Goal: Task Accomplishment & Management: Manage account settings

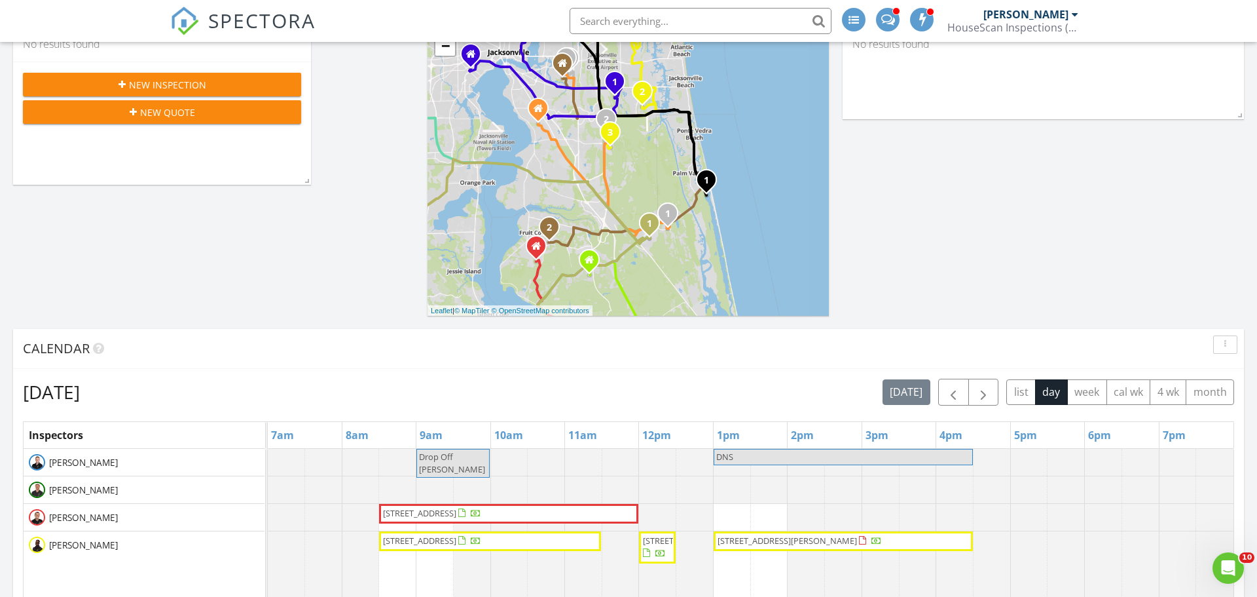
scroll to position [295, 0]
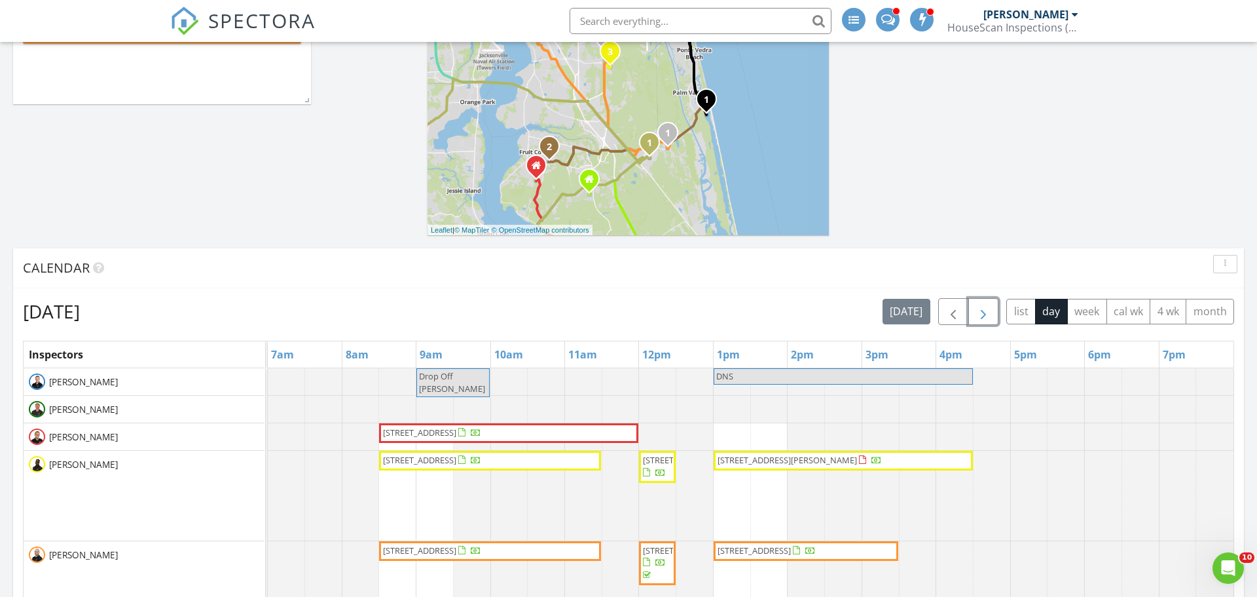
click at [981, 310] on span "button" at bounding box center [984, 312] width 16 height 16
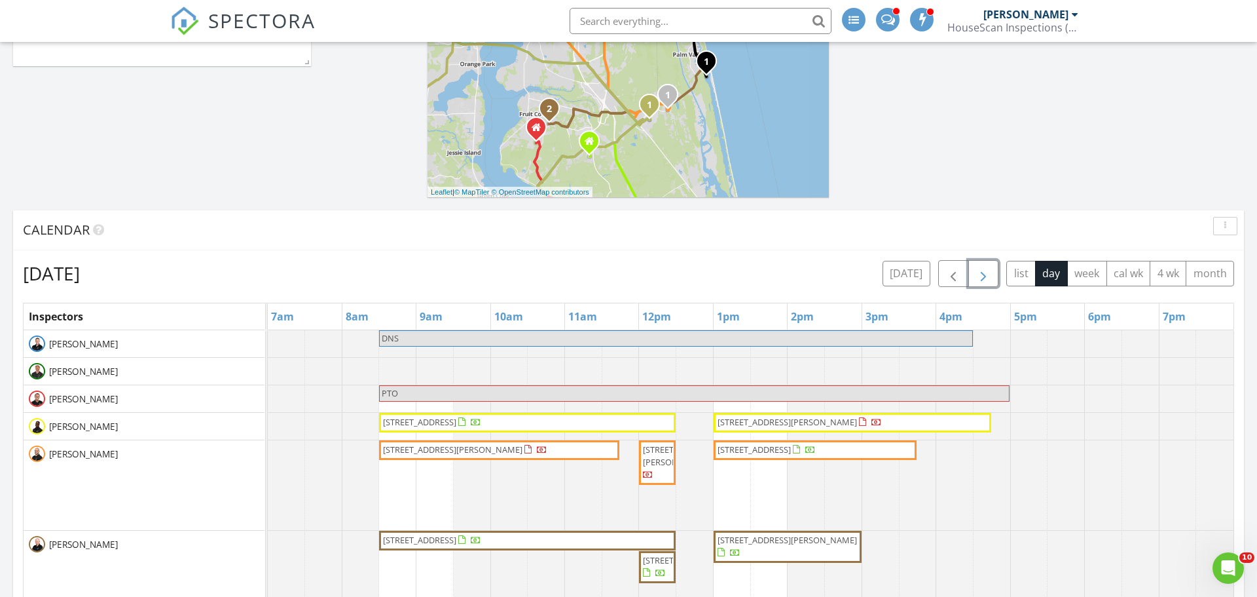
scroll to position [394, 0]
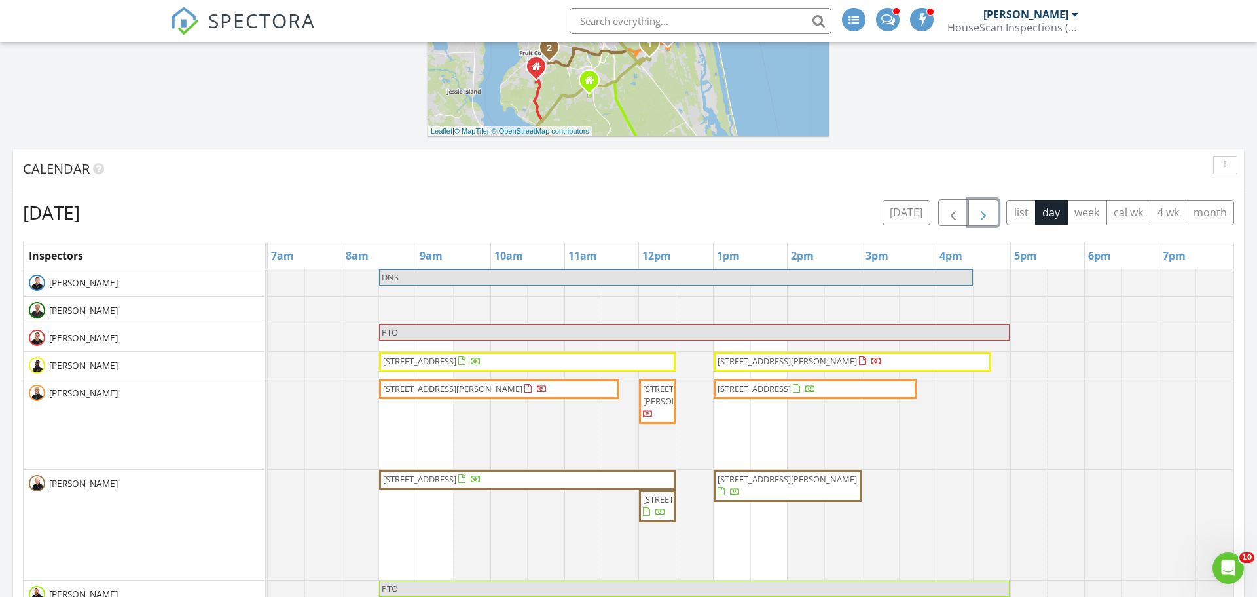
click at [982, 217] on span "button" at bounding box center [984, 213] width 16 height 16
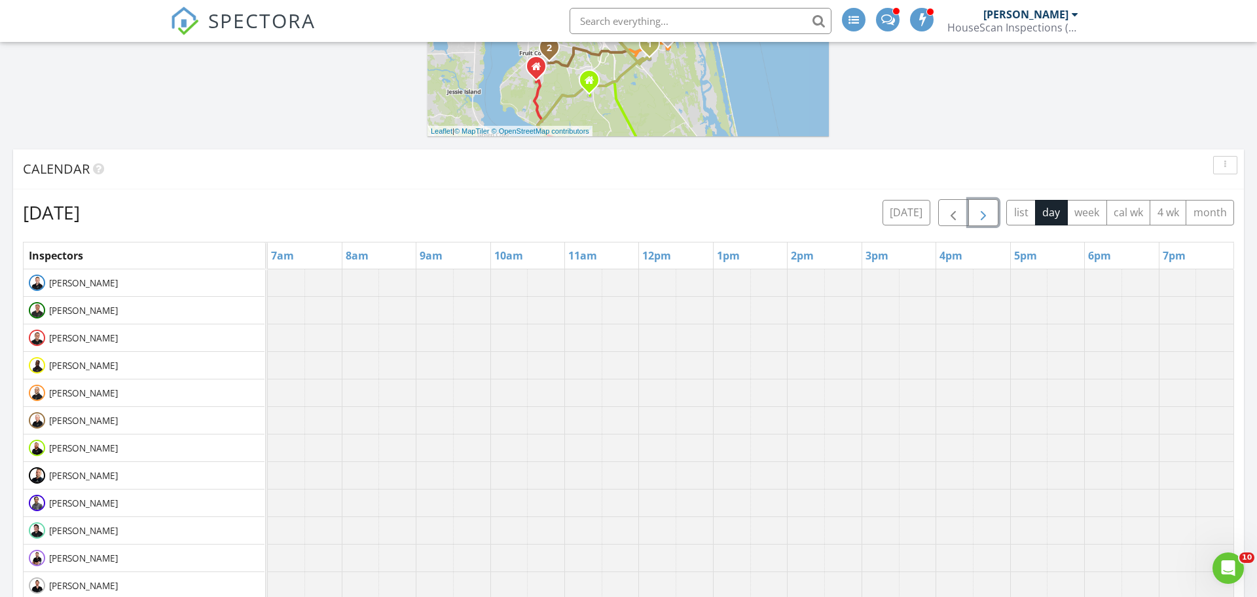
click at [985, 219] on span "button" at bounding box center [984, 213] width 16 height 16
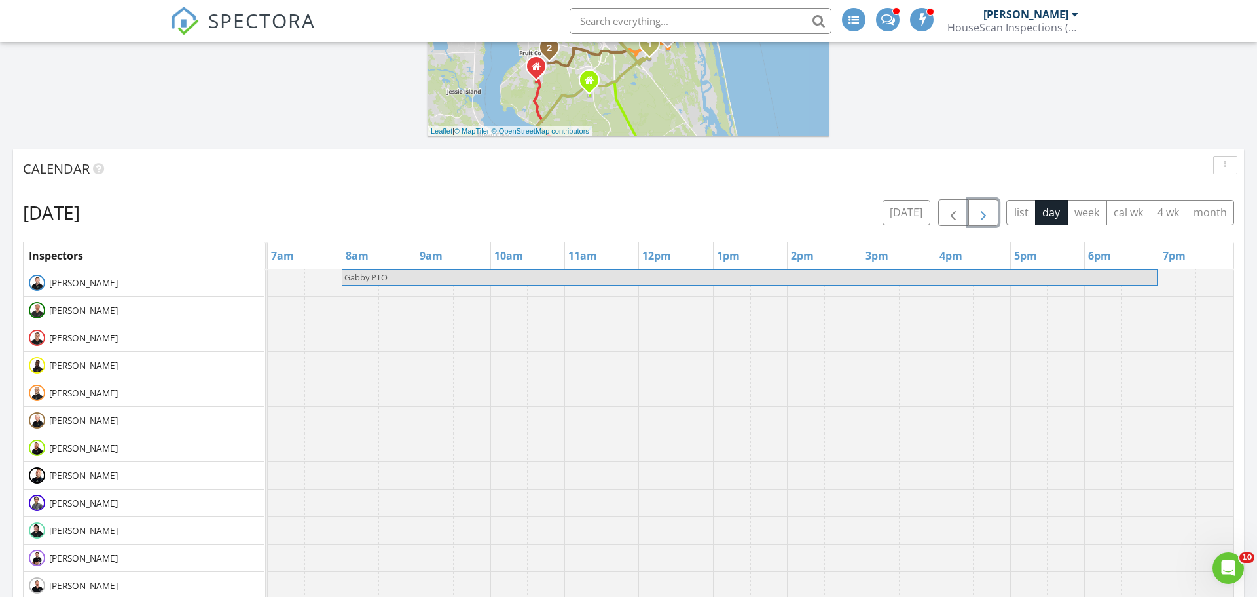
click at [985, 219] on span "button" at bounding box center [984, 213] width 16 height 16
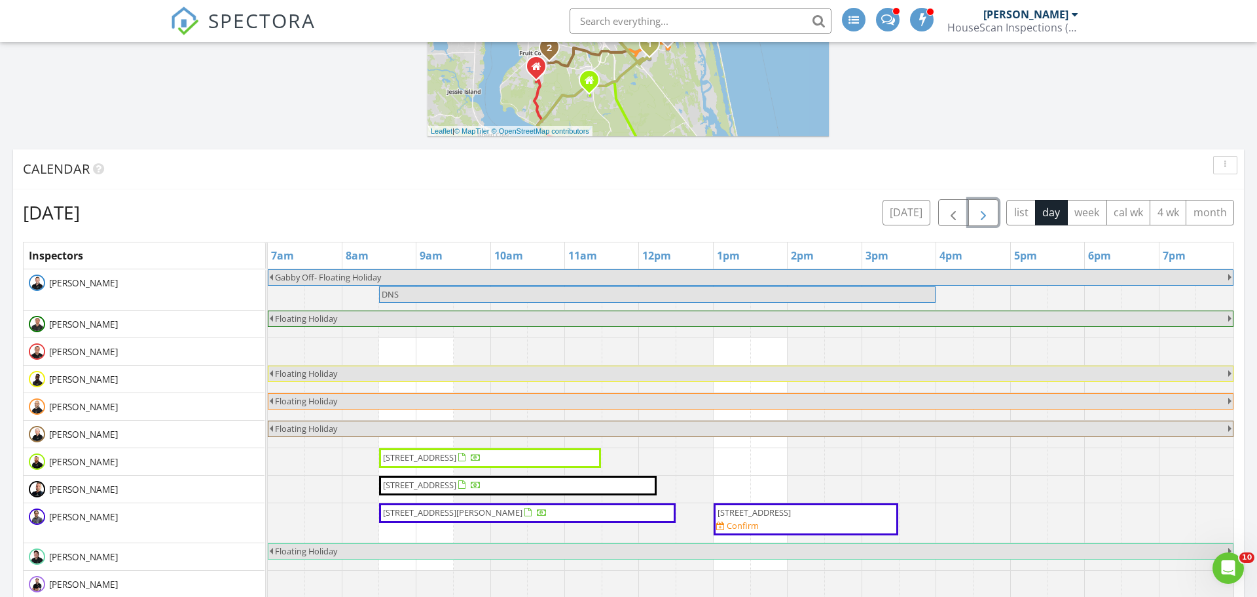
click at [985, 219] on span "button" at bounding box center [984, 213] width 16 height 16
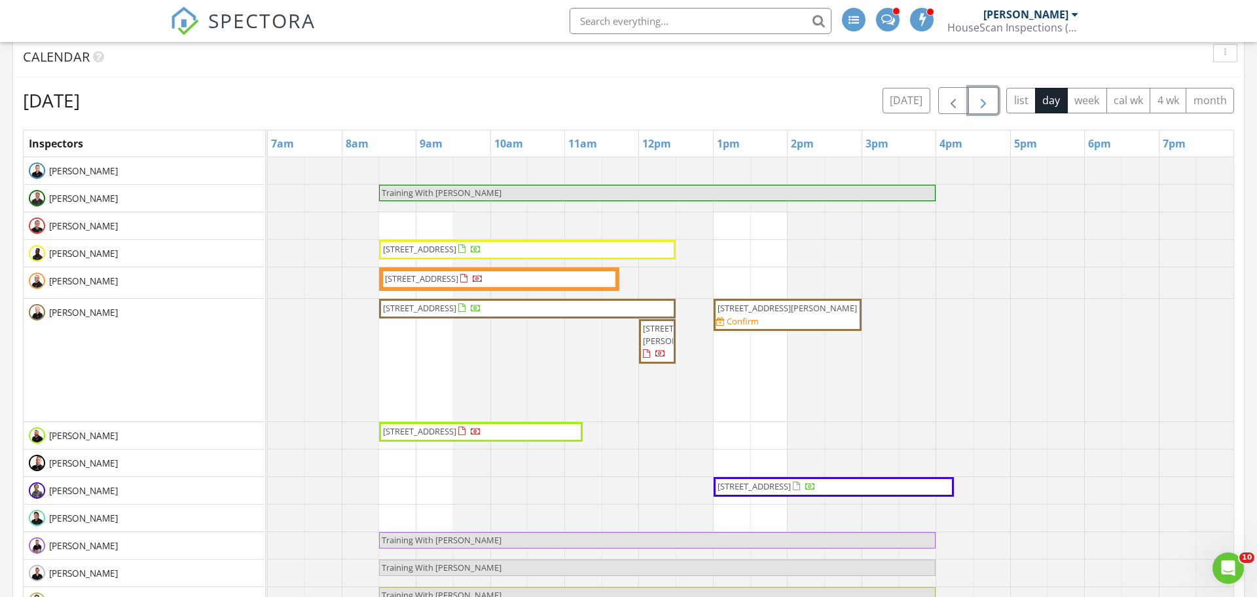
scroll to position [506, 0]
click at [984, 106] on span "button" at bounding box center [984, 102] width 16 height 16
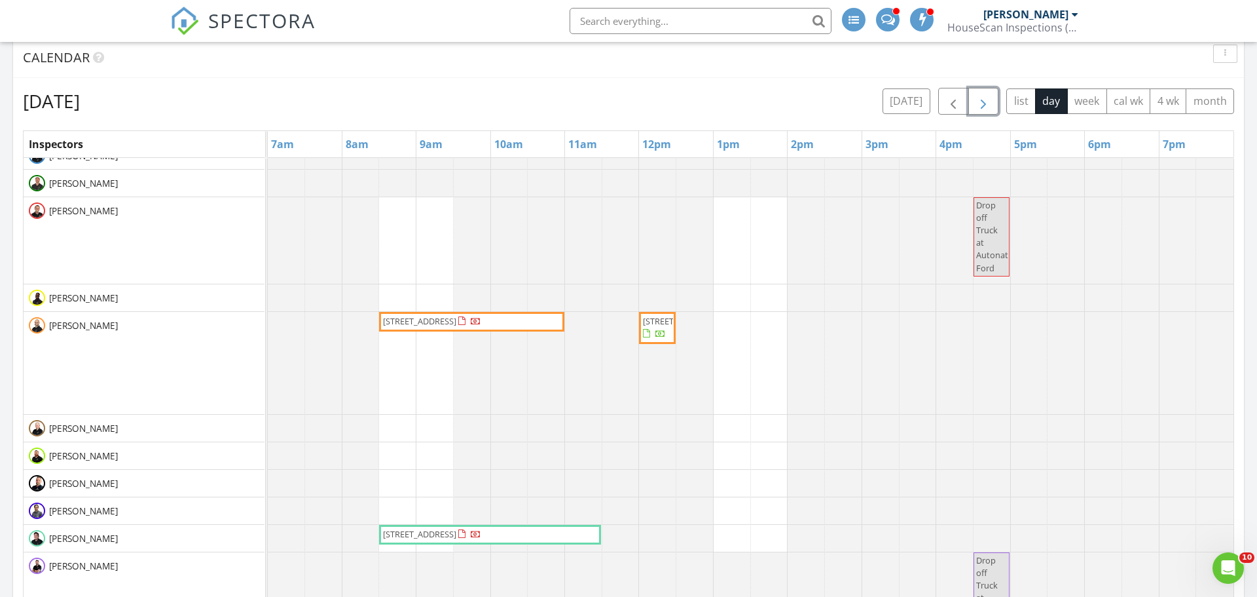
scroll to position [0, 0]
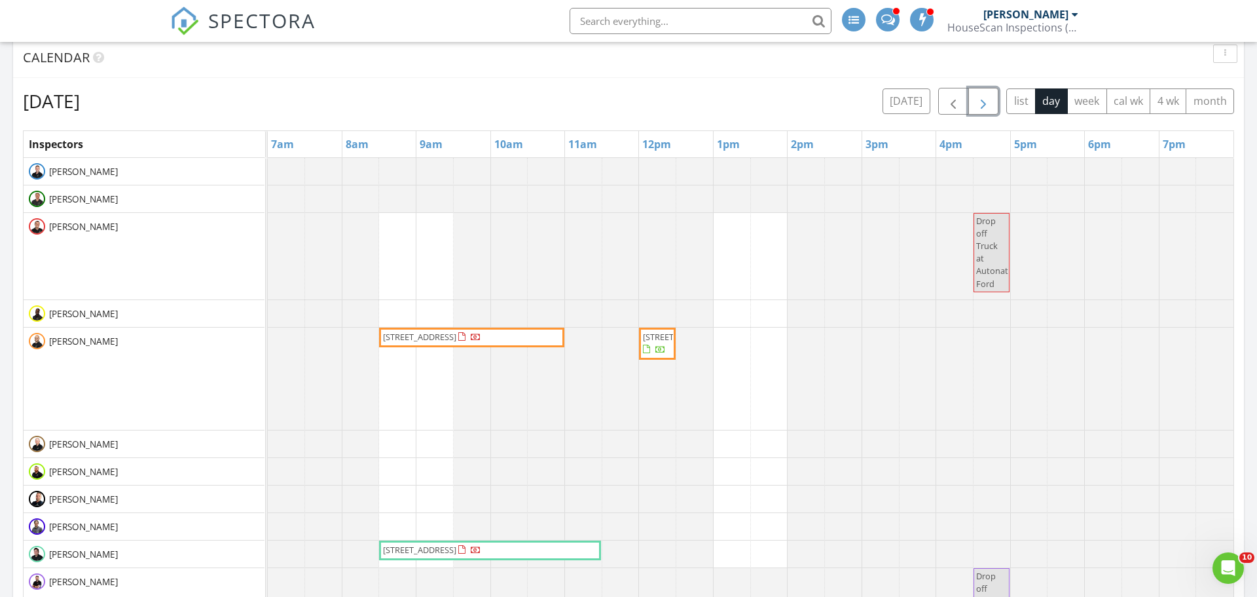
click at [984, 98] on span "button" at bounding box center [984, 102] width 16 height 16
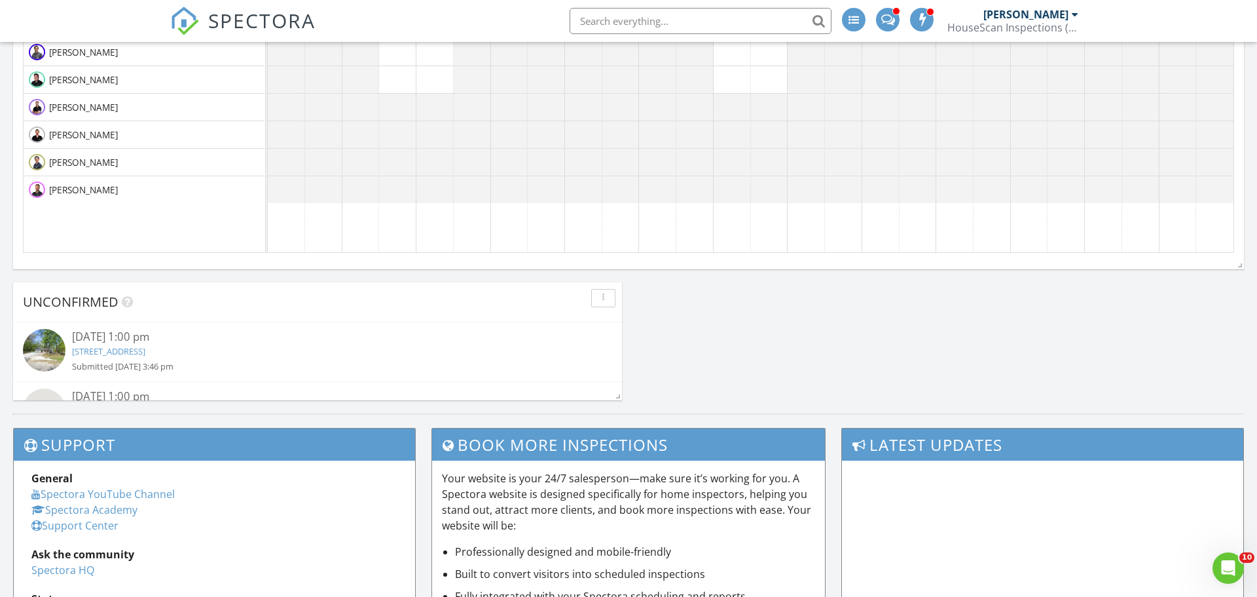
scroll to position [433, 0]
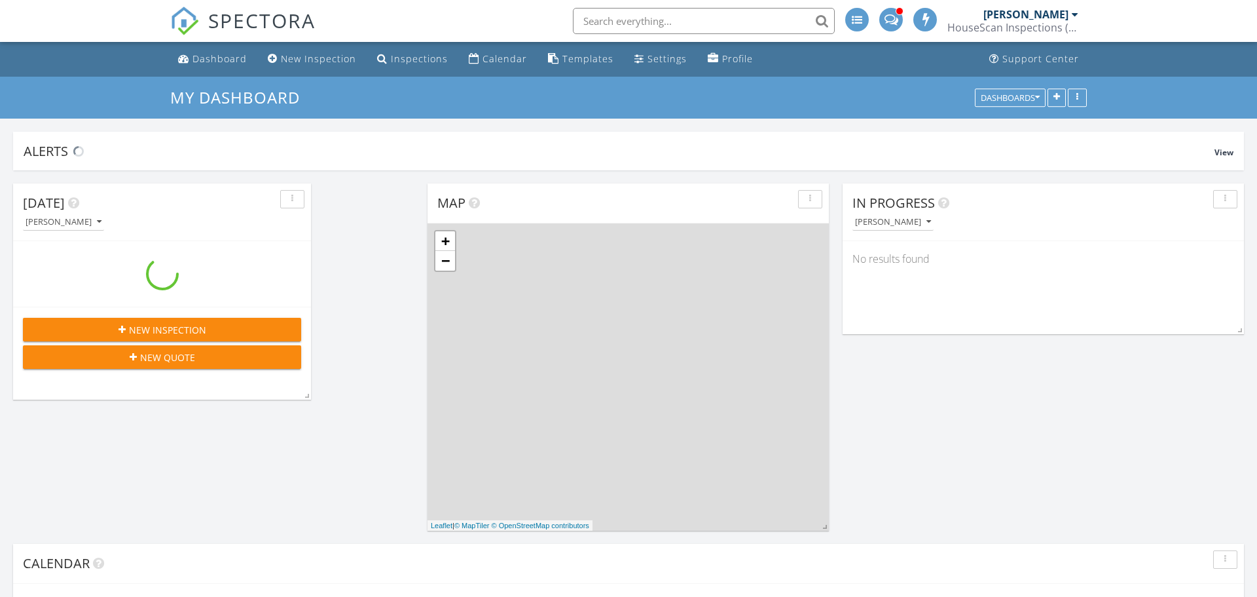
scroll to position [322, 0]
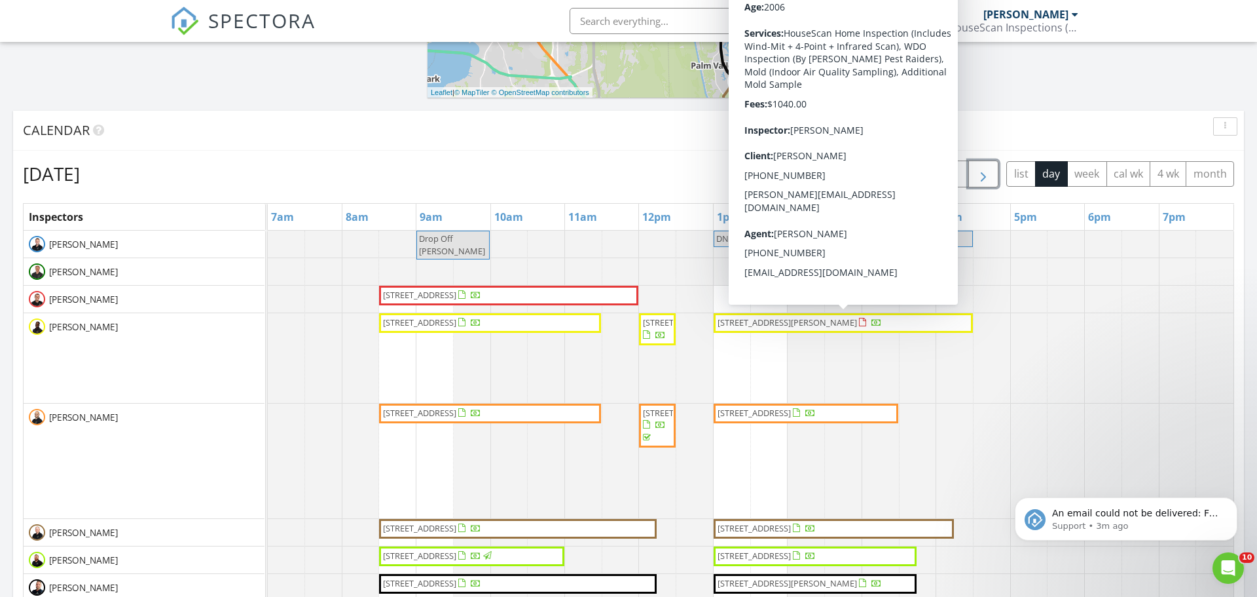
click at [983, 176] on span "button" at bounding box center [984, 174] width 16 height 16
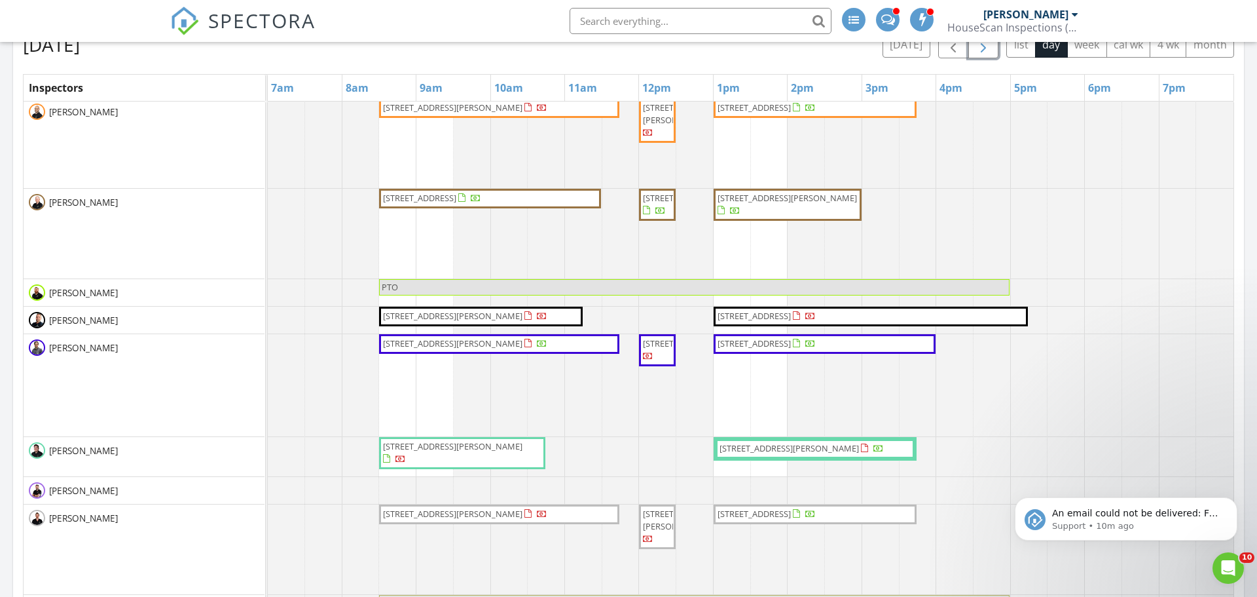
scroll to position [112, 0]
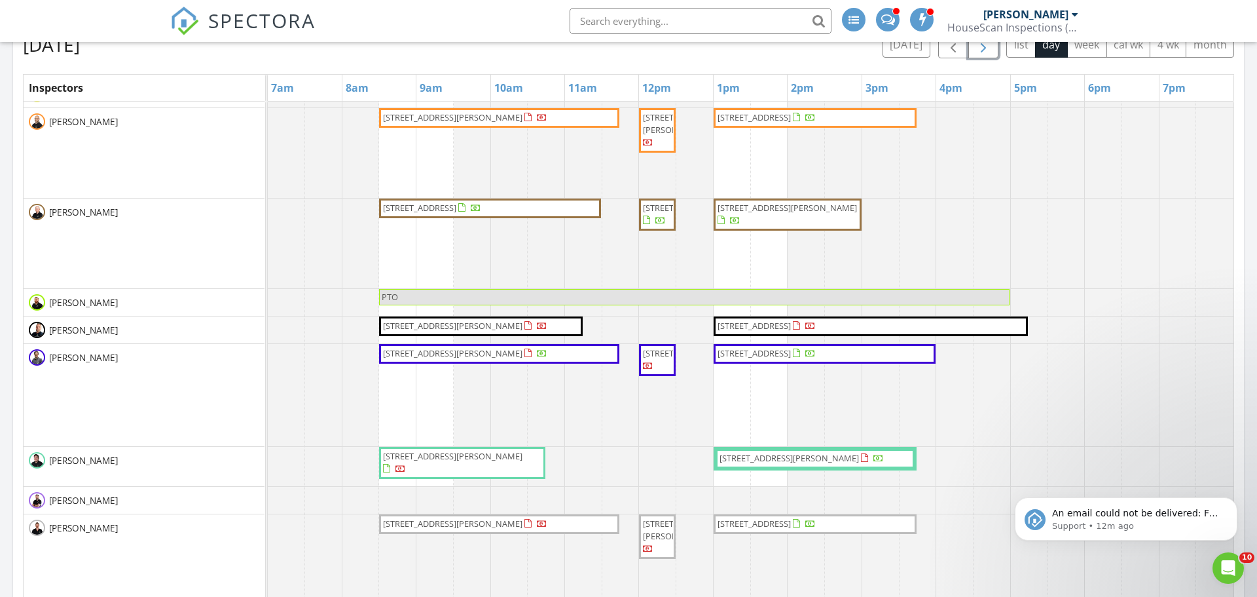
click at [791, 358] on span "8481 Bluestem Ct , Jacksonville 32244" at bounding box center [754, 353] width 73 height 12
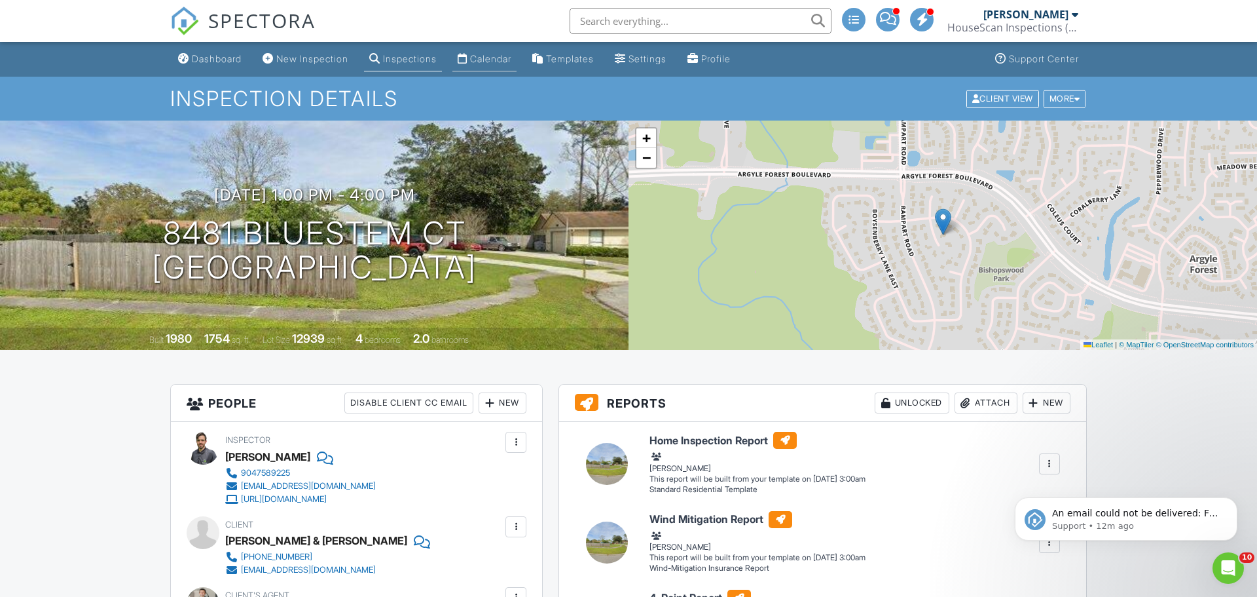
click at [481, 57] on link "Calendar" at bounding box center [485, 59] width 64 height 24
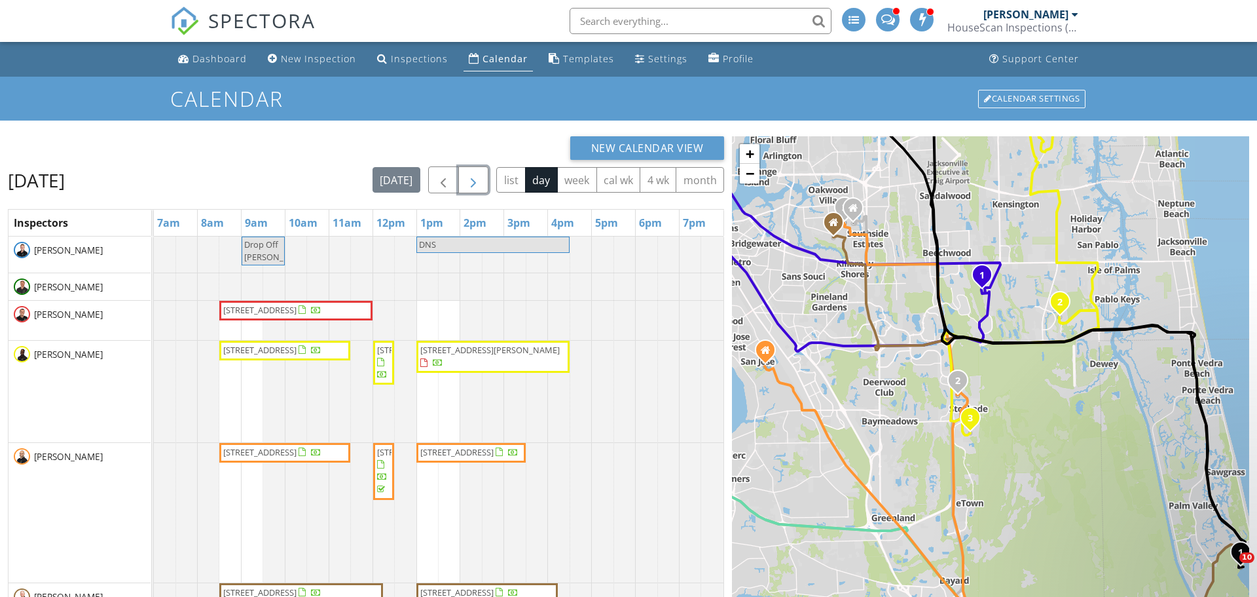
click at [473, 186] on span "button" at bounding box center [474, 180] width 16 height 16
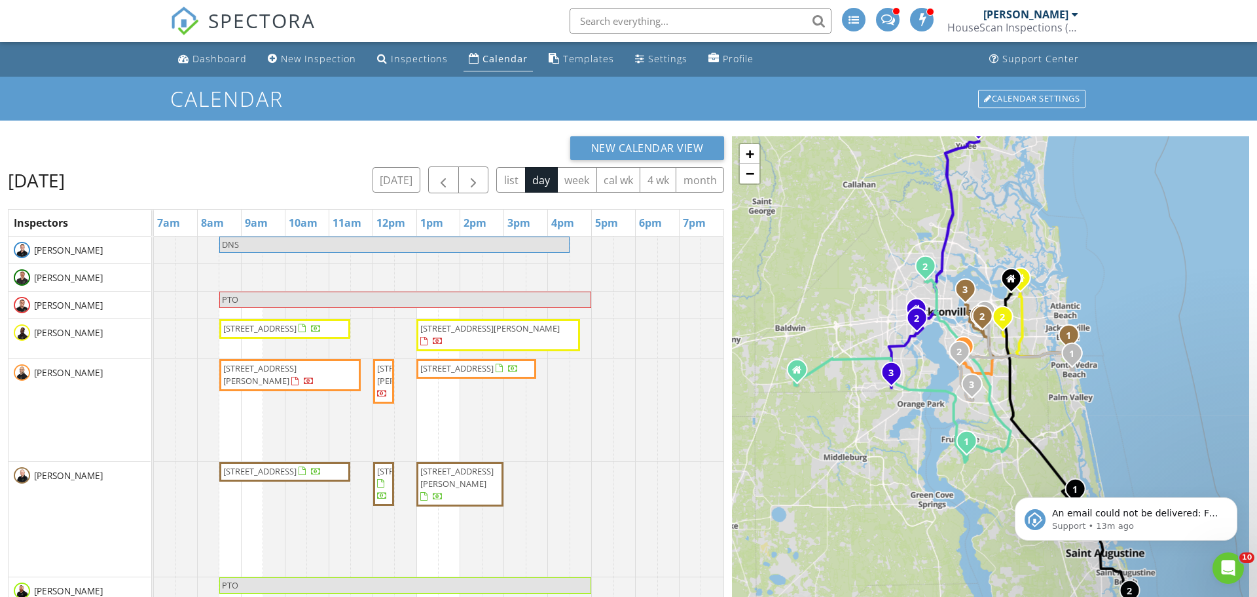
drag, startPoint x: 890, startPoint y: 496, endPoint x: 861, endPoint y: 420, distance: 81.9
click at [861, 420] on div "1 2 1 2 3 1 2 3 1 2 1 2 3 1 2 1 2 3 + − Kernan Boulevard South, Butler Boulevar…" at bounding box center [990, 449] width 517 height 627
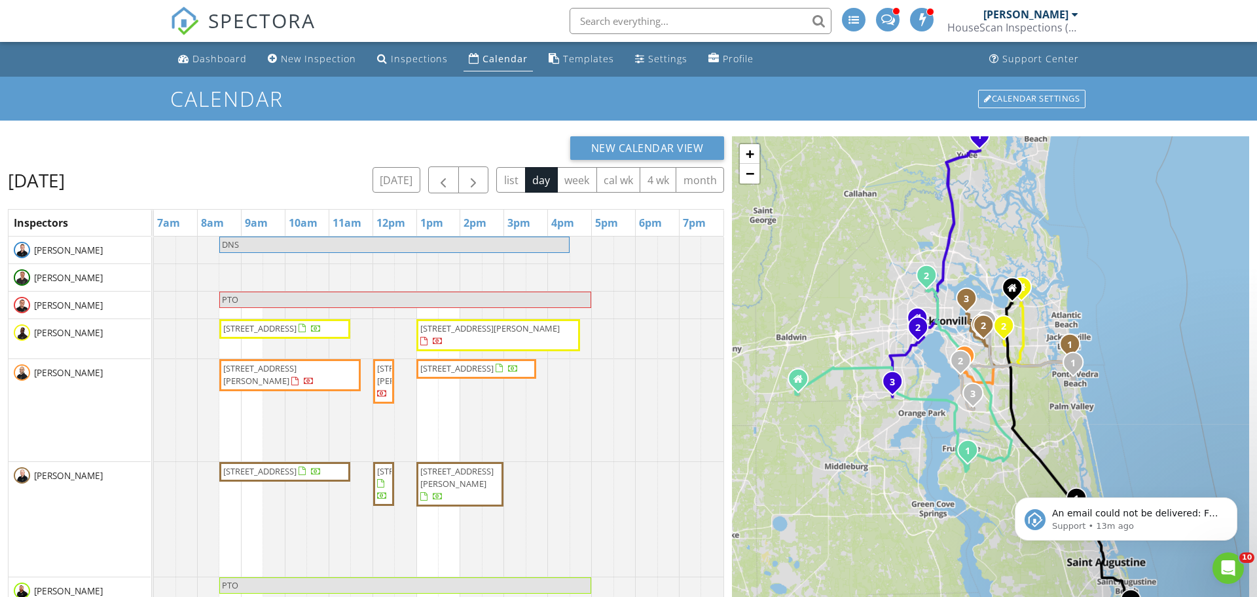
click at [919, 524] on div "1 2 1 2 3 1 2 3 1 2 1 2 3 1 2 1 2 3 + − Kernan Boulevard South, Butler Boulevar…" at bounding box center [990, 449] width 517 height 627
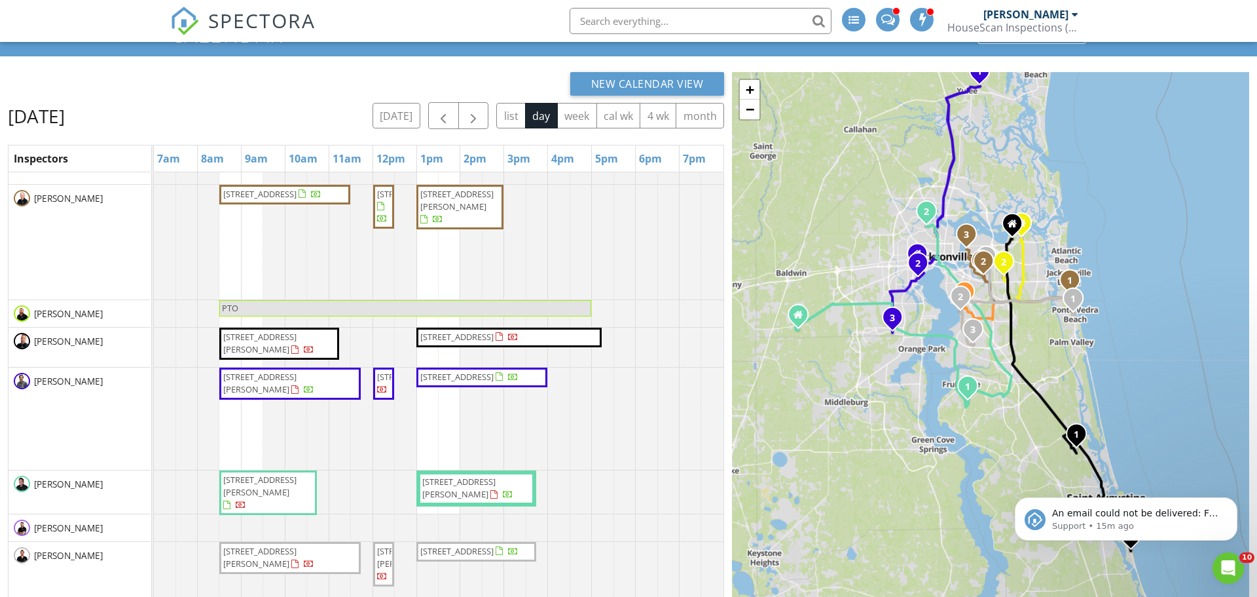
scroll to position [86, 0]
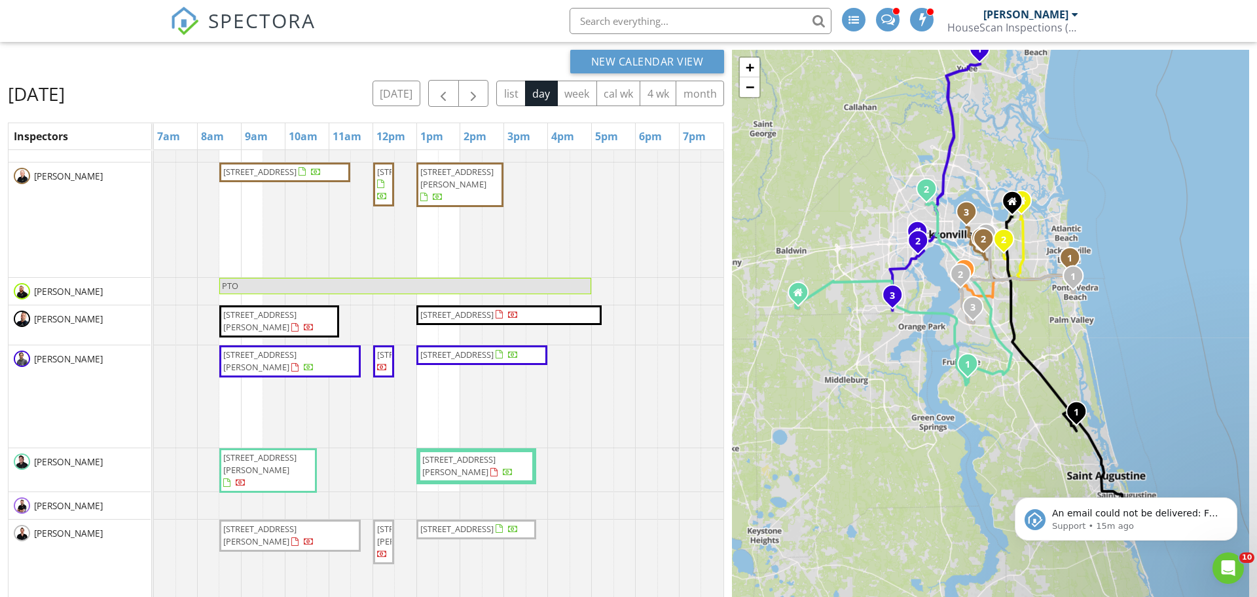
click at [276, 467] on span "162 Scotch Pebble Dr , St Johns 32259" at bounding box center [259, 463] width 73 height 24
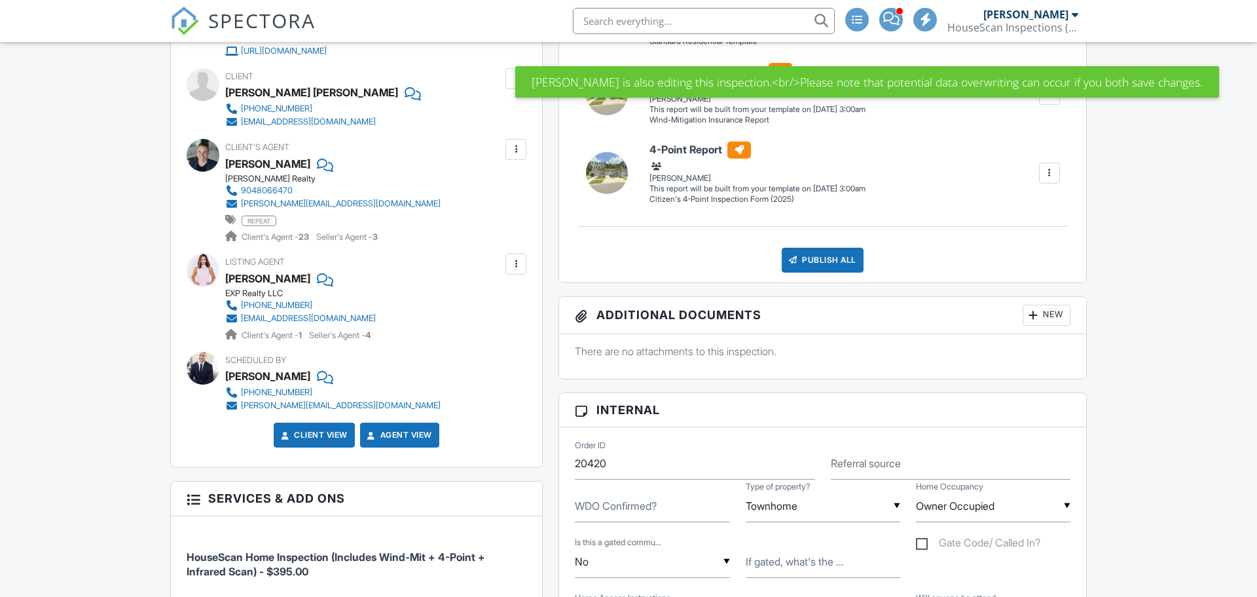
scroll to position [238, 0]
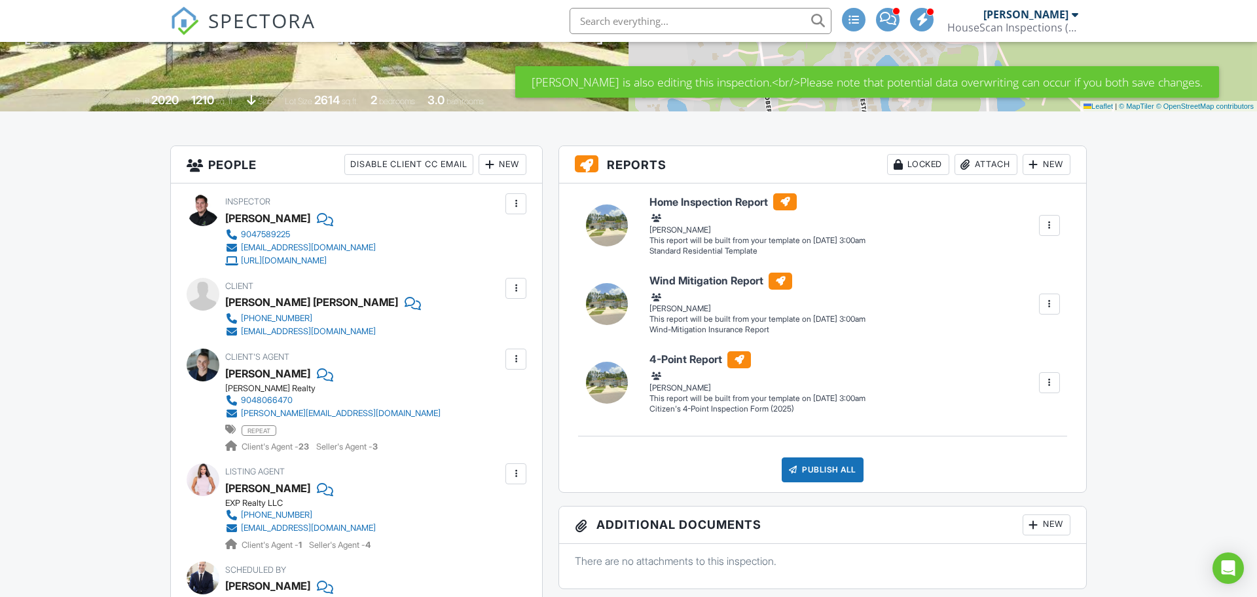
click at [506, 166] on div "New" at bounding box center [503, 164] width 48 height 21
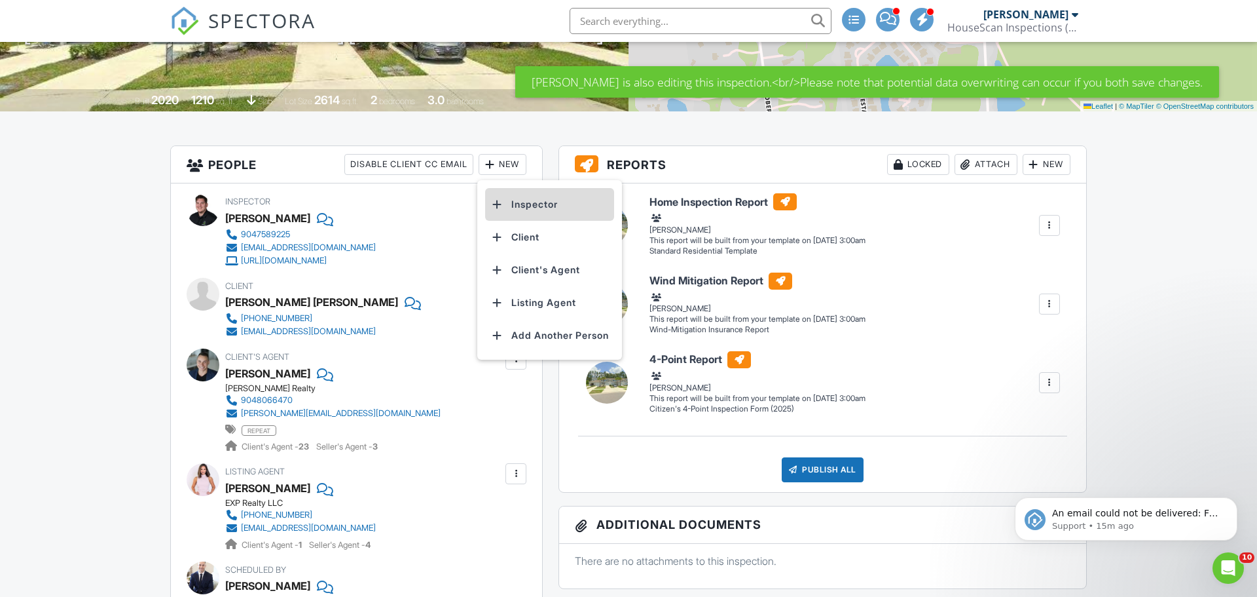
scroll to position [0, 0]
click at [517, 210] on li "Inspector" at bounding box center [549, 204] width 129 height 33
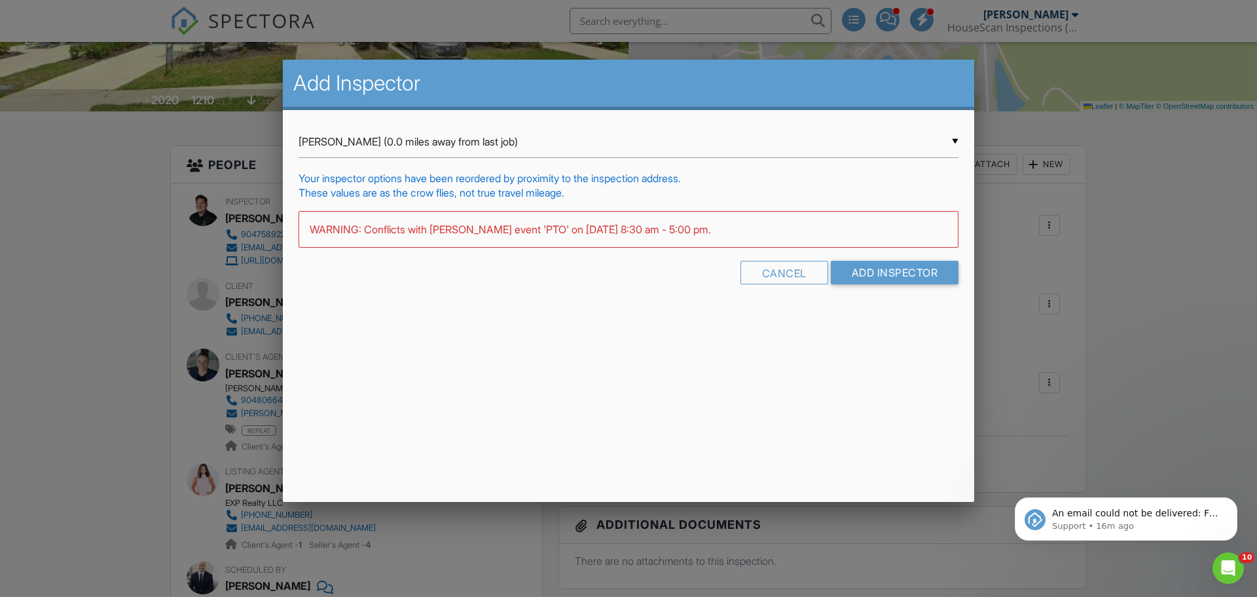
click at [617, 151] on div "▼ Josh Schumm (0.0 miles away from last job) Josh Schumm (0.0 miles away from l…" at bounding box center [629, 142] width 660 height 32
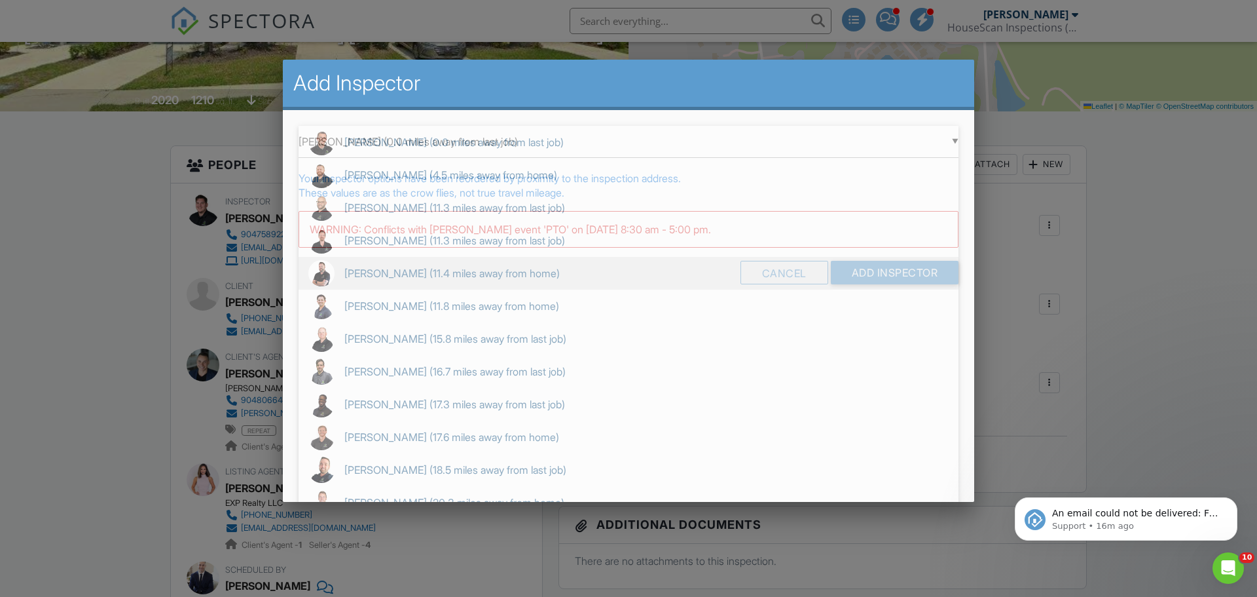
click at [405, 276] on span "Denny Flemmens (11.4 miles away from home)" at bounding box center [629, 273] width 660 height 33
type input "Denny Flemmens (11.4 miles away from home)"
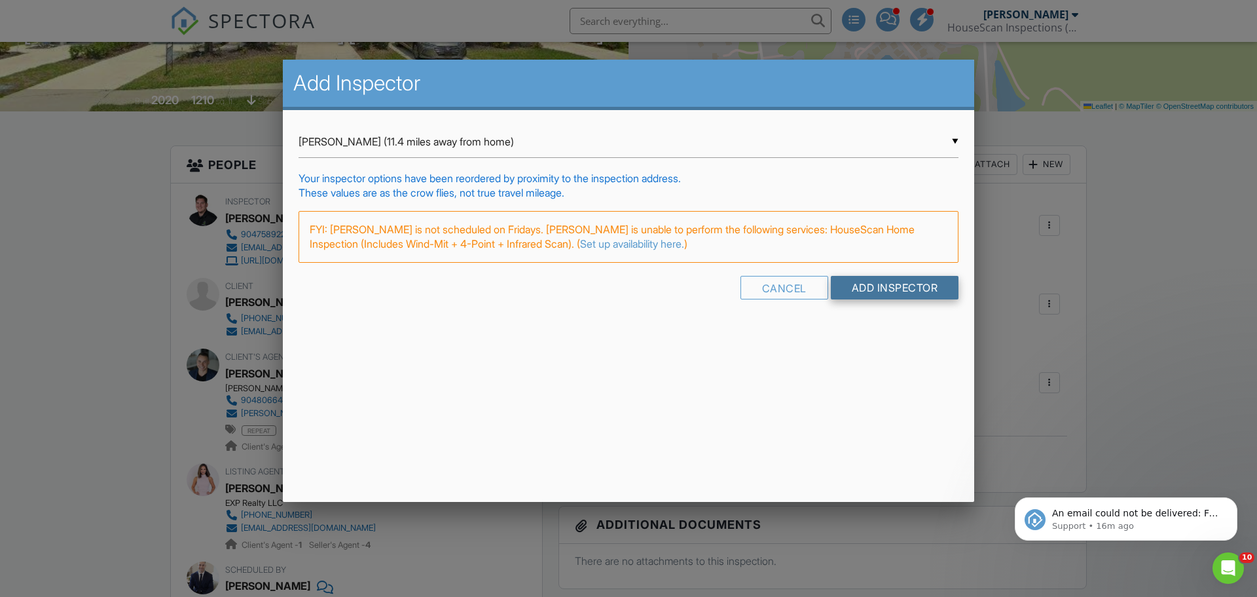
click at [866, 289] on input "Add Inspector" at bounding box center [895, 288] width 128 height 24
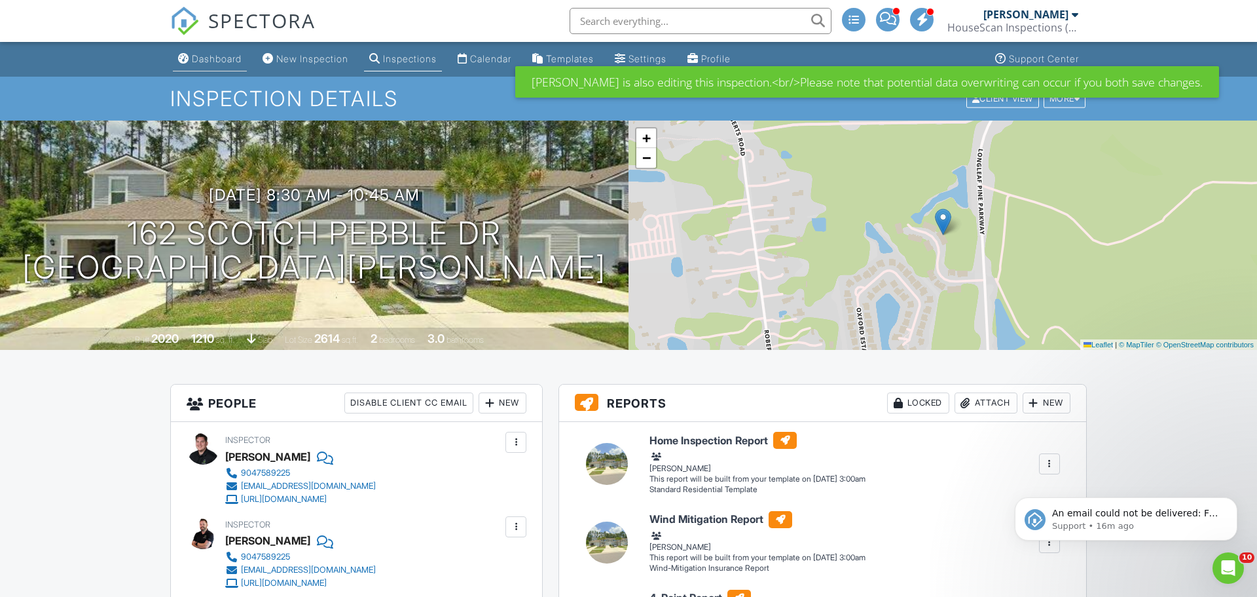
click at [234, 61] on div "Dashboard" at bounding box center [217, 58] width 50 height 11
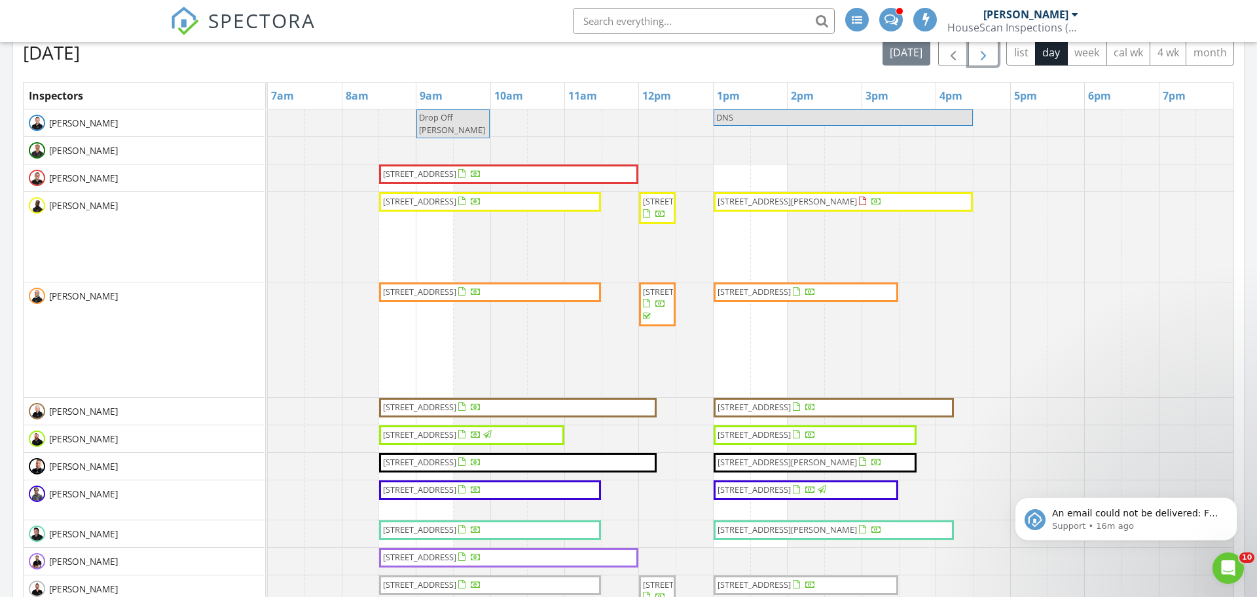
click at [982, 55] on span "button" at bounding box center [984, 53] width 16 height 16
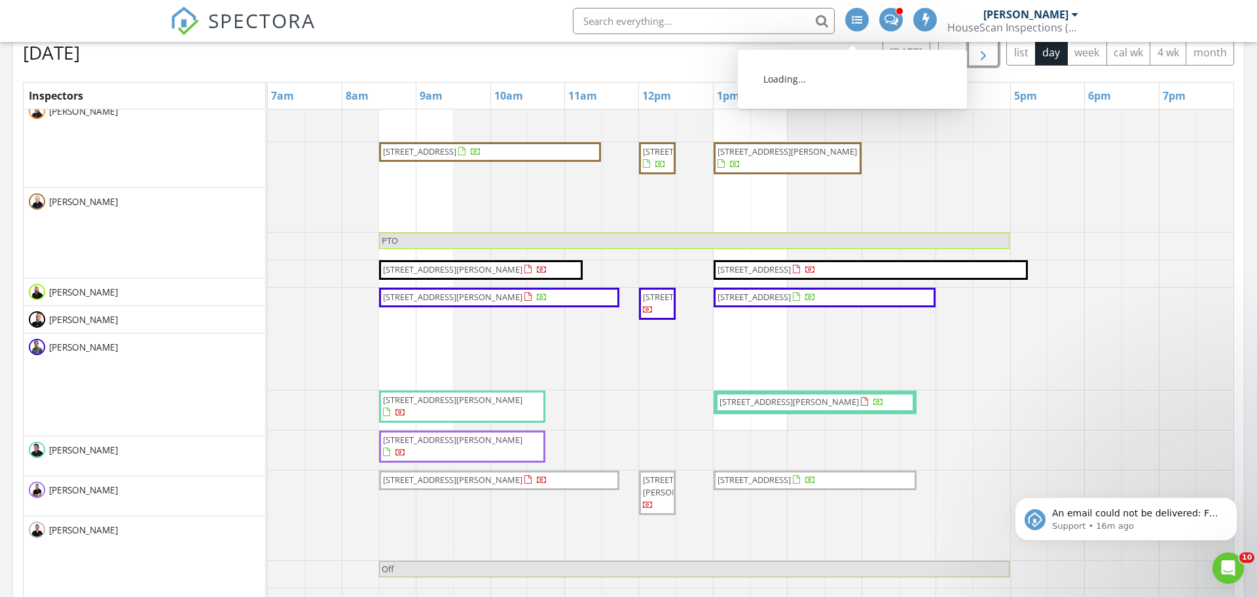
scroll to position [168, 0]
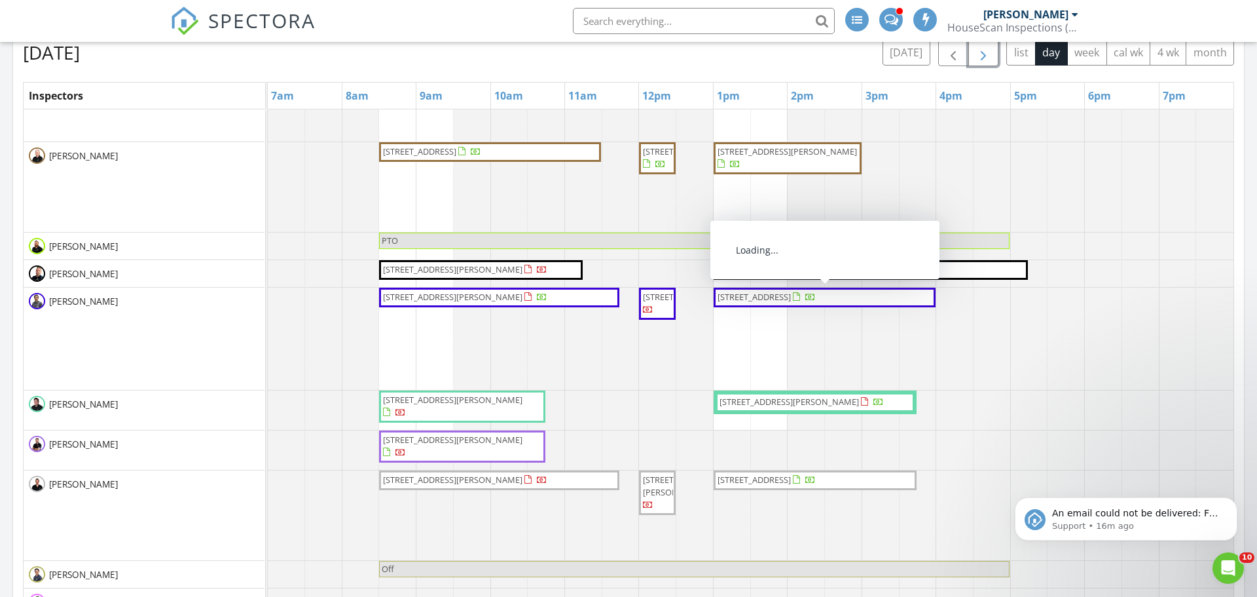
click at [768, 298] on span "8481 Bluestem Ct , Jacksonville 32244" at bounding box center [754, 297] width 73 height 12
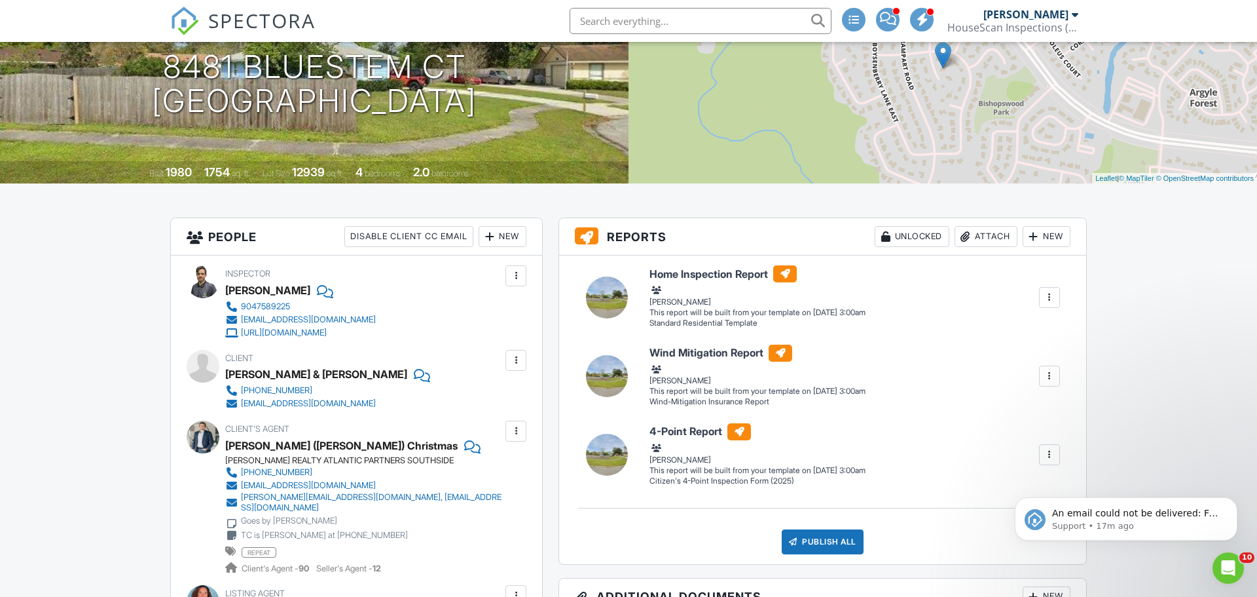
scroll to position [191, 0]
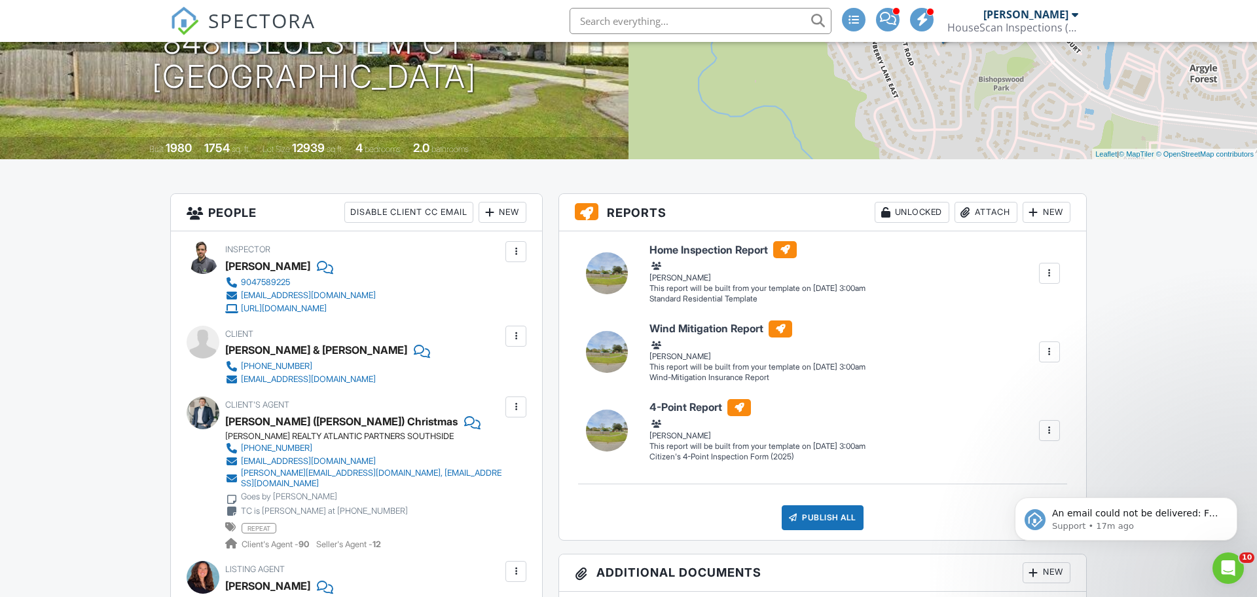
click at [500, 210] on div "New" at bounding box center [503, 212] width 48 height 21
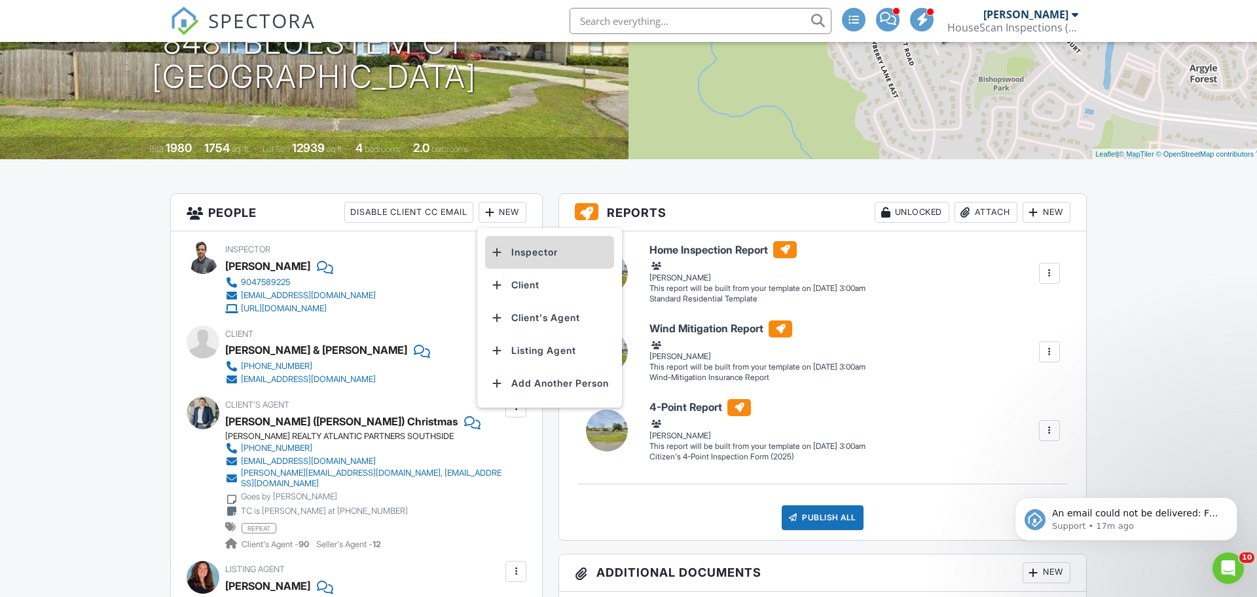
click at [520, 251] on li "Inspector" at bounding box center [549, 252] width 129 height 33
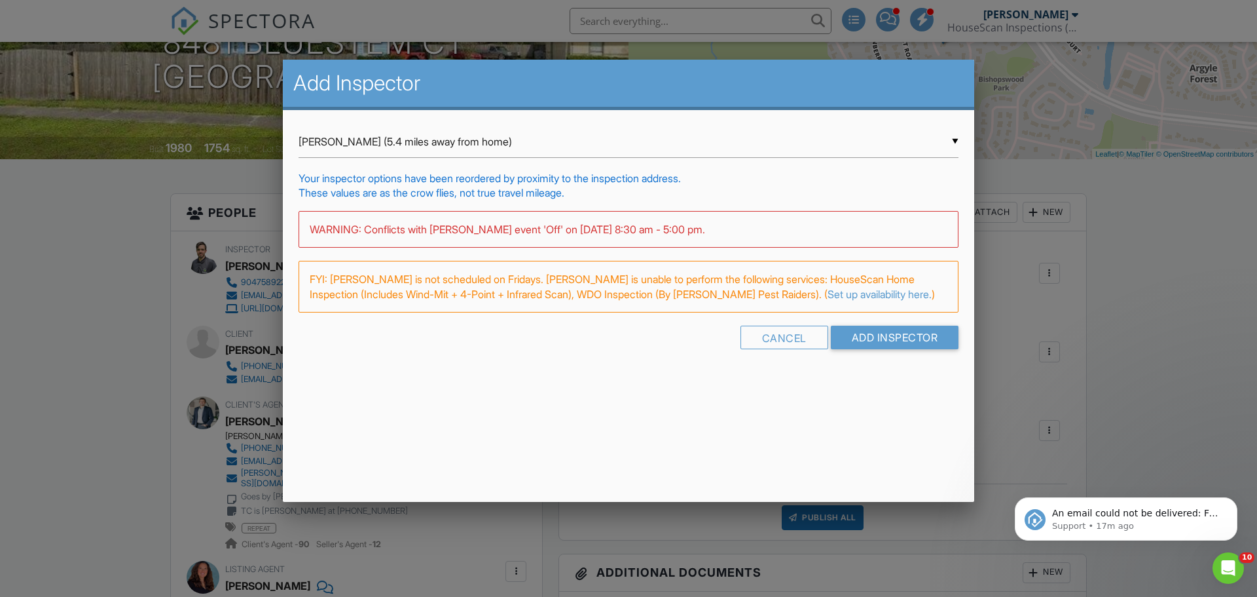
click at [496, 139] on input "Blake Haliburton (5.4 miles away from home)" at bounding box center [629, 142] width 660 height 32
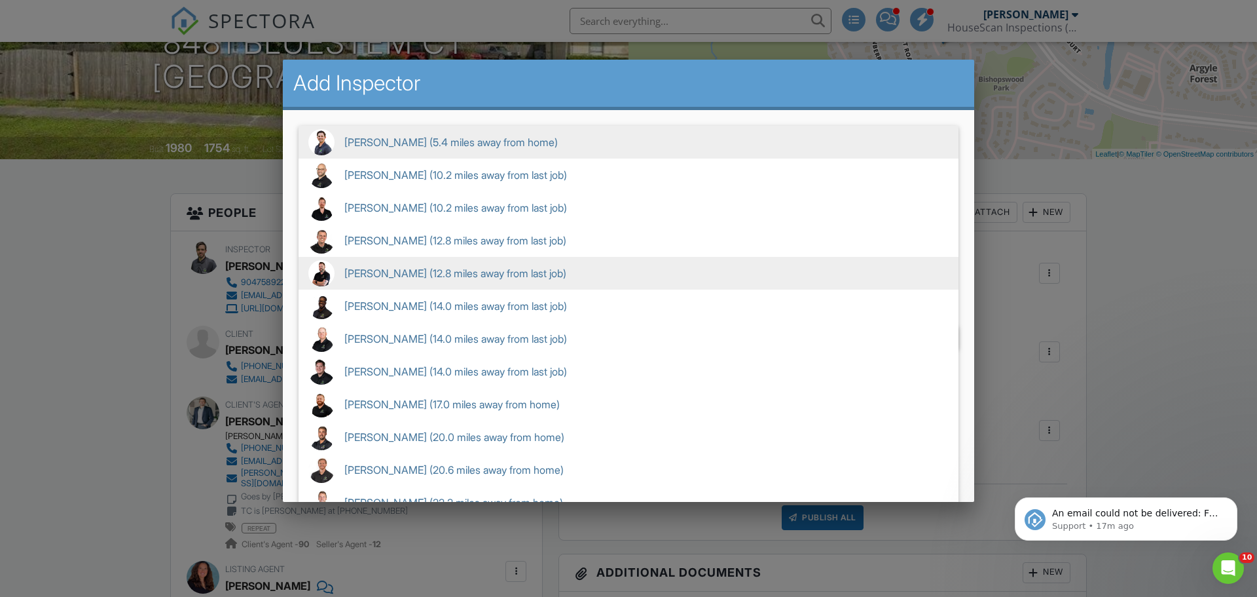
click at [448, 272] on span "Denny Flemmens (12.8 miles away from last job)" at bounding box center [629, 273] width 660 height 33
type input "Denny Flemmens (12.8 miles away from last job)"
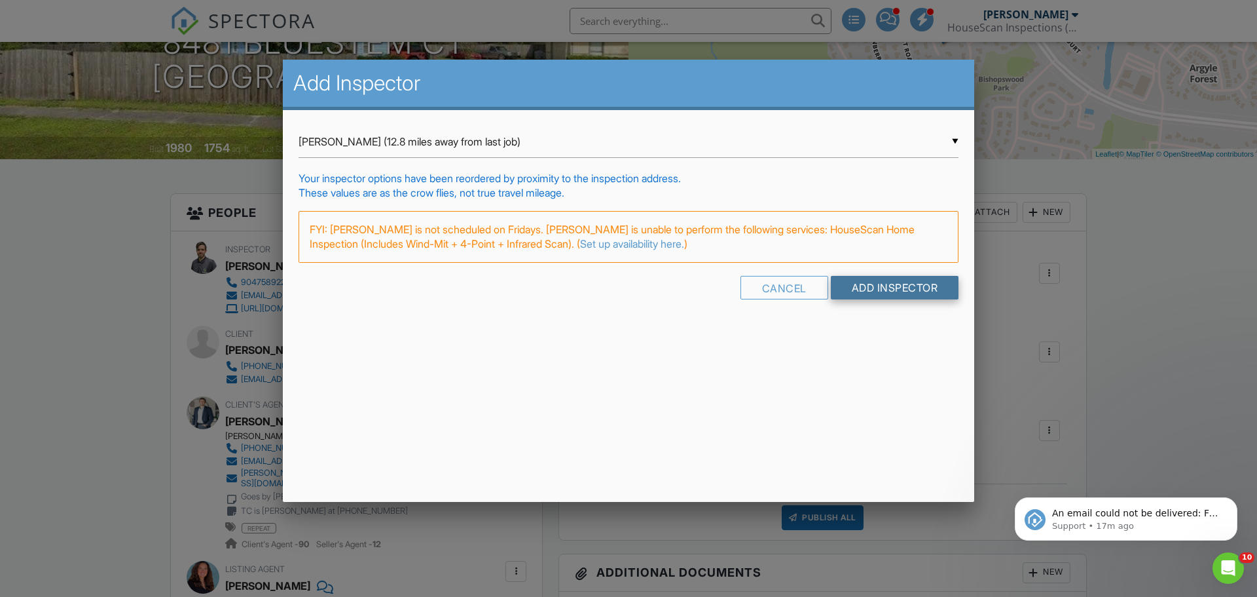
click at [841, 291] on input "Add Inspector" at bounding box center [895, 288] width 128 height 24
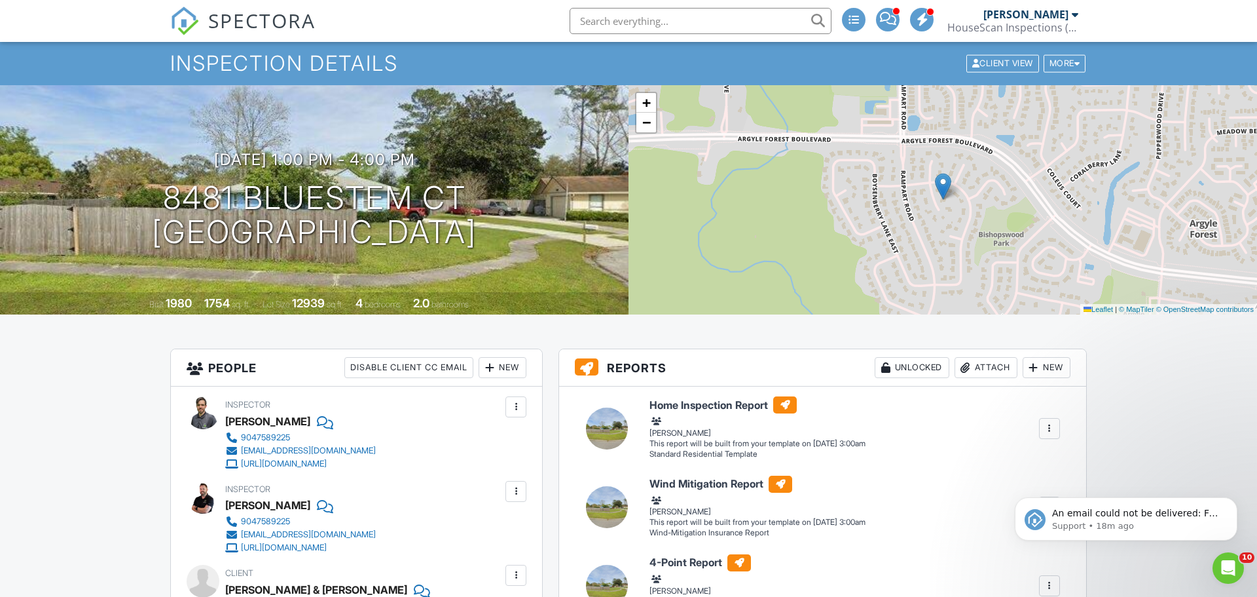
scroll to position [94, 0]
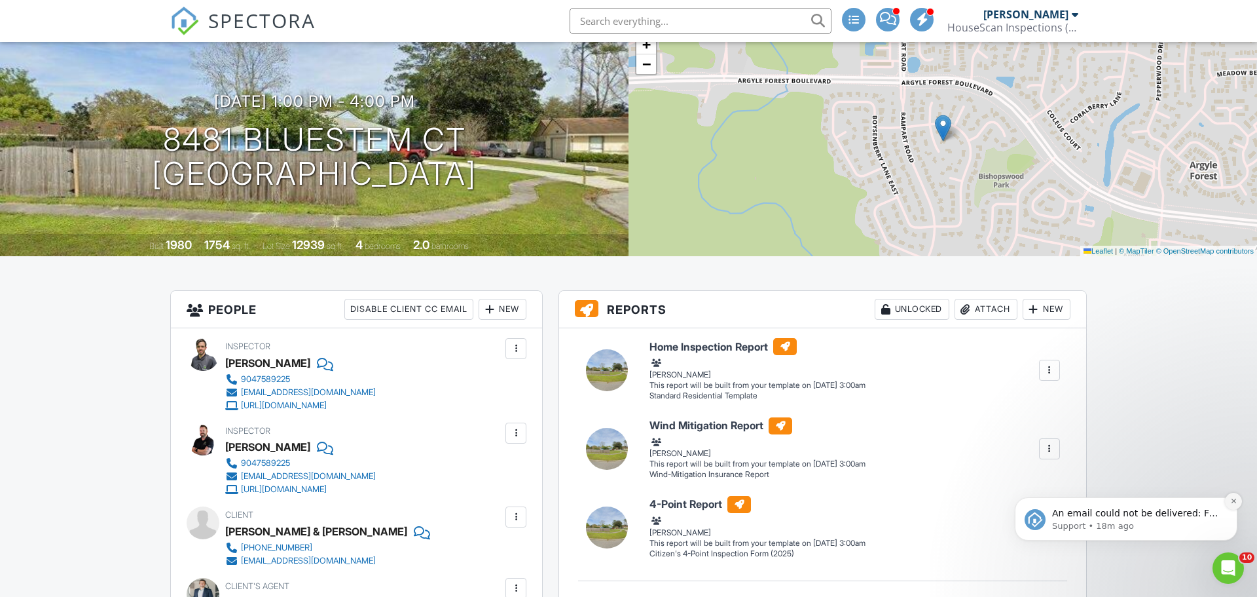
click at [1237, 505] on button "Dismiss notification" at bounding box center [1233, 500] width 17 height 17
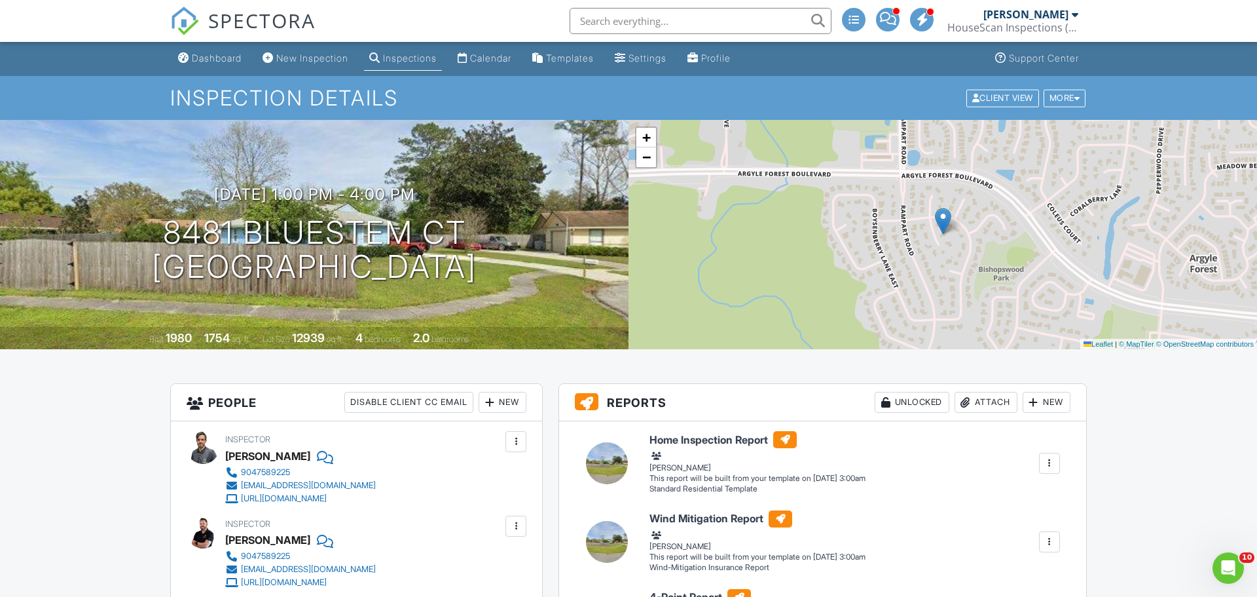
scroll to position [0, 0]
click at [209, 55] on div "Dashboard" at bounding box center [217, 58] width 50 height 11
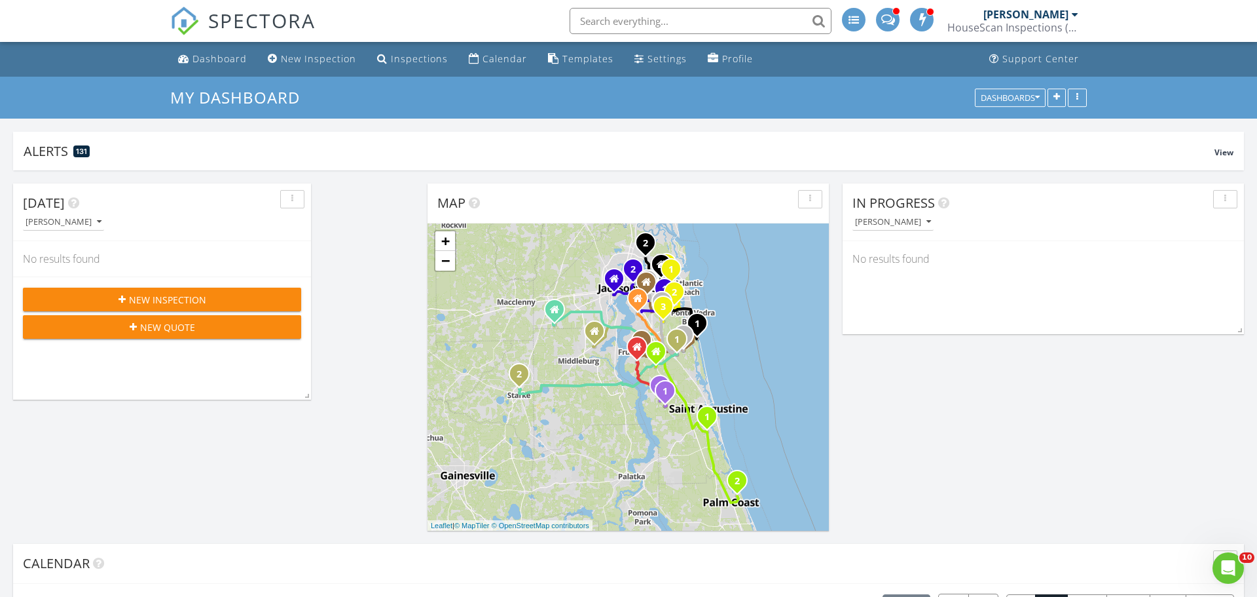
scroll to position [270, 0]
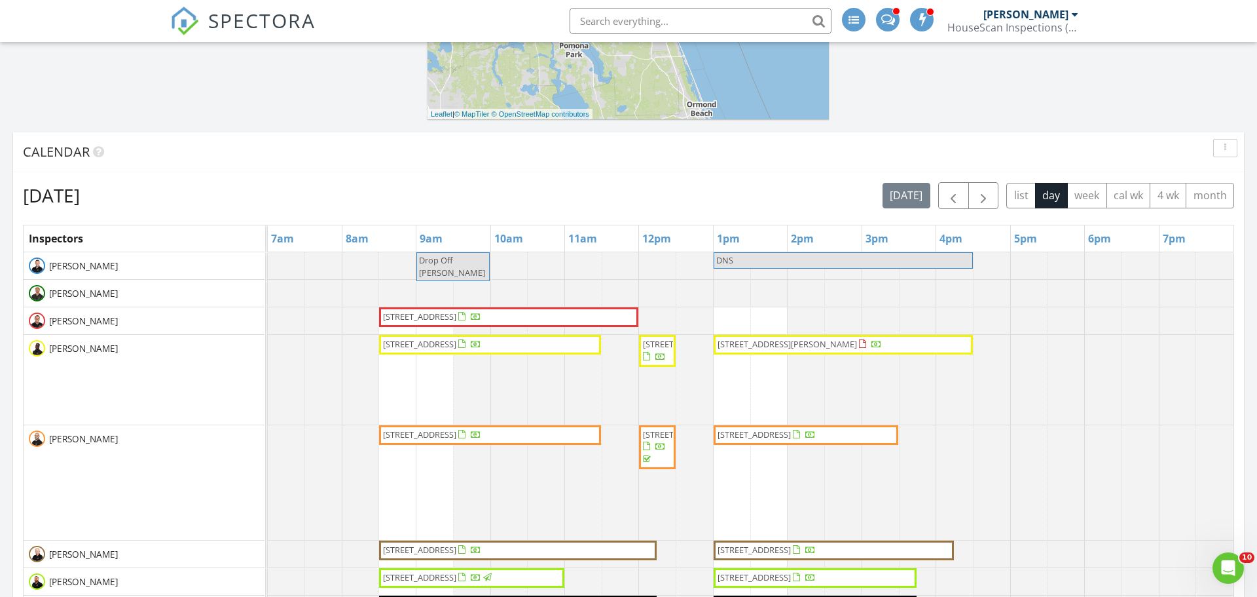
scroll to position [400, 0]
